Goal: Task Accomplishment & Management: Use online tool/utility

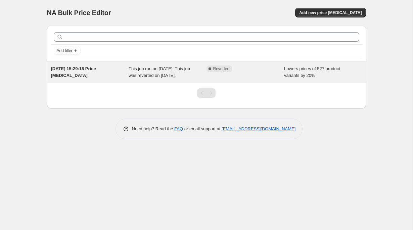
click at [129, 72] on div "This job ran on [DATE]. This job was reverted on [DATE]." at bounding box center [168, 71] width 78 height 13
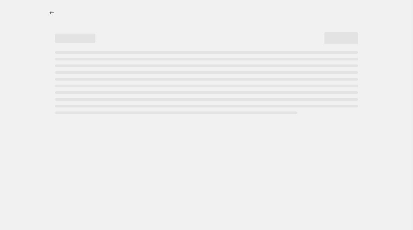
select select "percentage"
select select "title"
select select "contains"
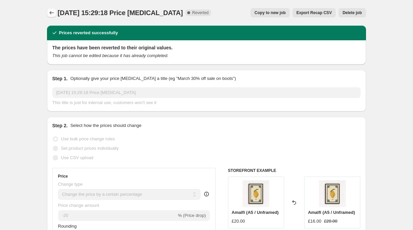
click at [51, 12] on icon "Price change jobs" at bounding box center [51, 12] width 7 height 7
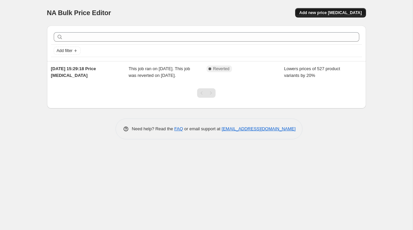
click at [345, 12] on span "Add new price change job" at bounding box center [330, 12] width 62 height 5
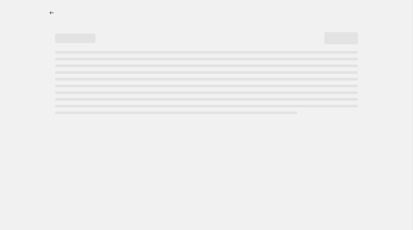
select select "percentage"
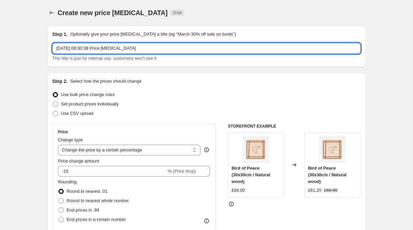
drag, startPoint x: 163, startPoint y: 47, endPoint x: 55, endPoint y: 46, distance: 107.5
click at [55, 46] on input "14 Aug 2025, 09:30:38 Price change job" at bounding box center [206, 48] width 308 height 11
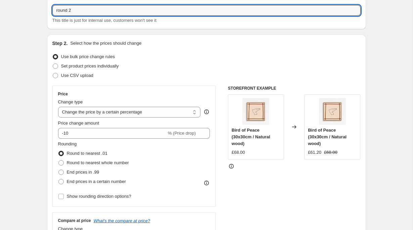
scroll to position [40, 0]
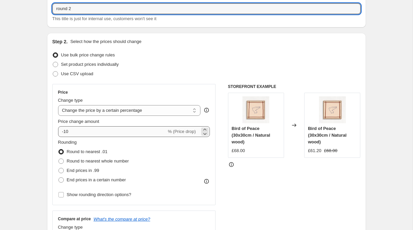
type input "round 2"
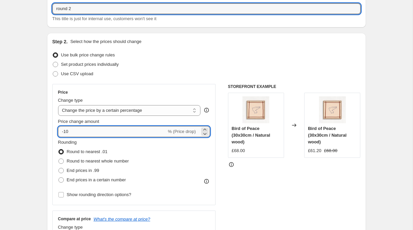
click at [104, 129] on input "-10" at bounding box center [112, 131] width 108 height 11
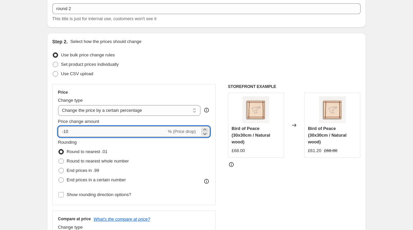
type input "-1"
type input "-20"
click at [175, 159] on div "Rounding Round to nearest .01 Round to nearest whole number End prices in .99 E…" at bounding box center [134, 162] width 152 height 46
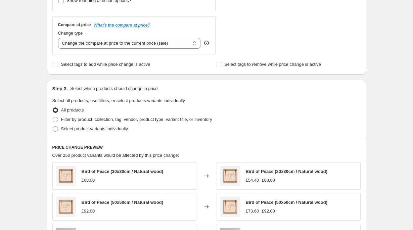
scroll to position [235, 0]
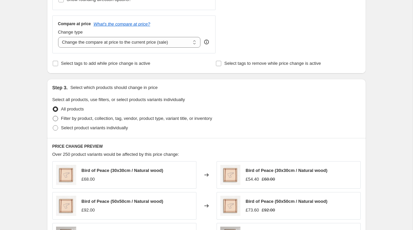
click at [55, 118] on span at bounding box center [55, 118] width 5 height 5
click at [53, 116] on input "Filter by product, collection, tag, vendor, product type, variant title, or inv…" at bounding box center [53, 116] width 0 height 0
radio input "true"
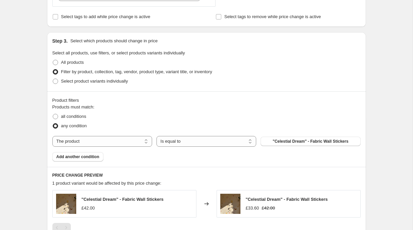
scroll to position [285, 0]
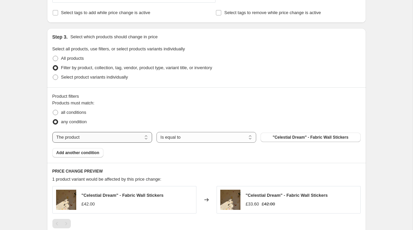
click at [136, 136] on select "The product The product's collection The product's tag The product's vendor The…" at bounding box center [102, 137] width 100 height 11
select select "title"
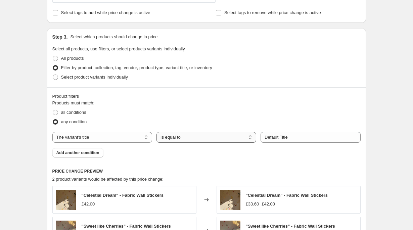
click at [249, 136] on select "Is equal to Is not equal to Contains" at bounding box center [206, 137] width 100 height 11
select select "contains"
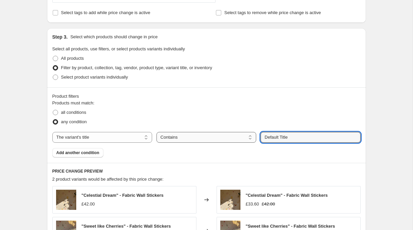
drag, startPoint x: 299, startPoint y: 137, endPoint x: 253, endPoint y: 134, distance: 46.8
click at [253, 134] on div "The product The product's collection The product's tag The product's vendor The…" at bounding box center [206, 137] width 308 height 11
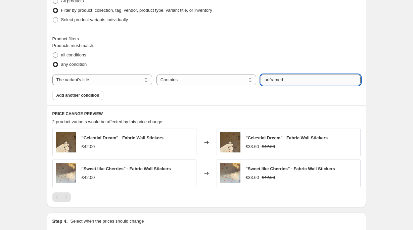
scroll to position [344, 0]
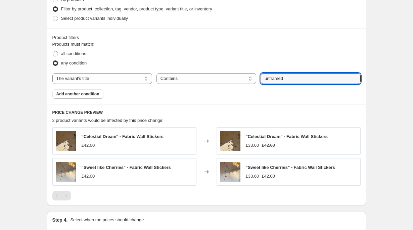
type input "unframed"
click at [141, 99] on div "Product filters Products must match: all conditions any condition The product T…" at bounding box center [206, 67] width 319 height 76
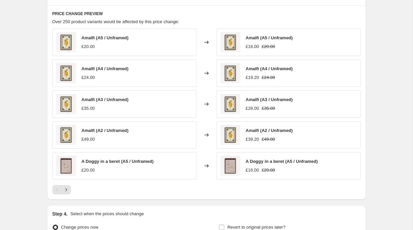
scroll to position [517, 0]
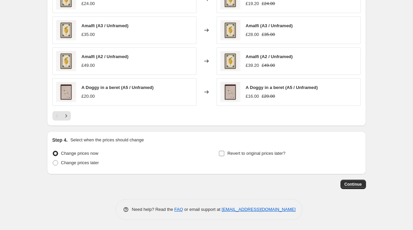
click at [223, 153] on input "Revert to original prices later?" at bounding box center [221, 153] width 5 height 5
checkbox input "true"
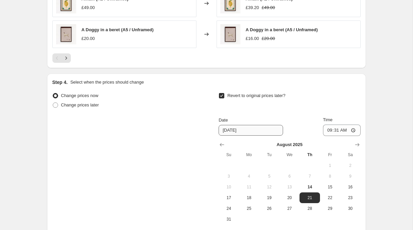
scroll to position [642, 0]
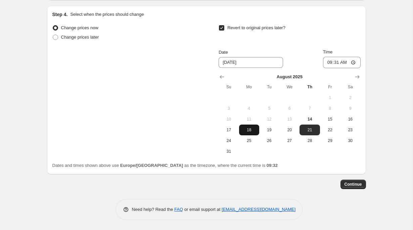
click at [248, 131] on span "18" at bounding box center [249, 129] width 15 height 5
type input "8/18/2025"
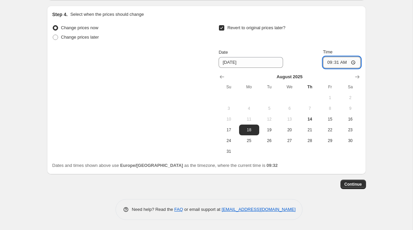
click at [352, 62] on input "09:31" at bounding box center [342, 62] width 38 height 11
type input "23:59"
click at [350, 186] on span "Continue" at bounding box center [353, 184] width 17 height 5
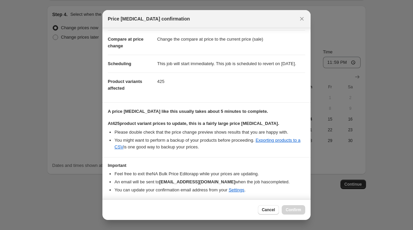
scroll to position [55, 0]
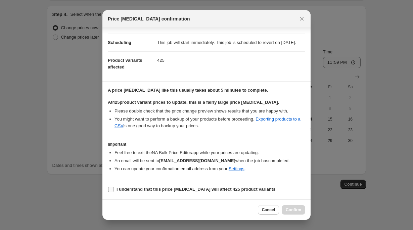
click at [112, 189] on input "I understand that this price change job will affect 425 product variants" at bounding box center [110, 189] width 5 height 5
checkbox input "true"
click at [293, 208] on span "Confirm" at bounding box center [293, 209] width 15 height 5
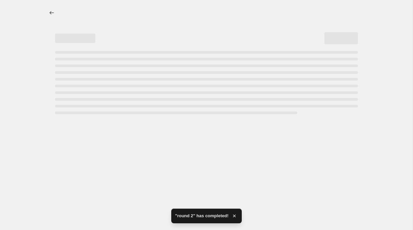
select select "percentage"
select select "title"
select select "contains"
